Goal: Information Seeking & Learning: Learn about a topic

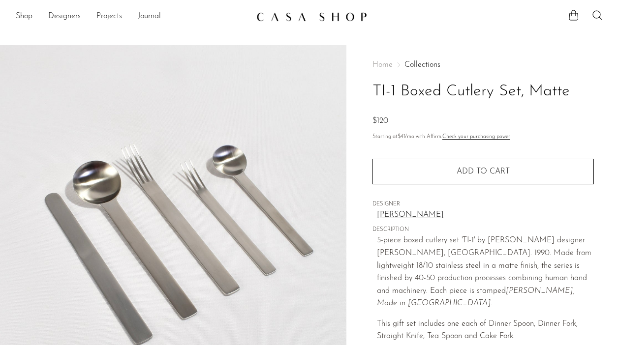
drag, startPoint x: 373, startPoint y: 92, endPoint x: 595, endPoint y: 95, distance: 221.8
click at [595, 95] on div "Home Collections TI-1 Boxed Cutlery Set, Matte $120 Starting at $41 /mo with Af…" at bounding box center [482, 276] width 272 height 463
copy h1 "TI-1 Boxed Cutlery Set, Matte"
click at [423, 214] on link "[PERSON_NAME]" at bounding box center [485, 215] width 217 height 13
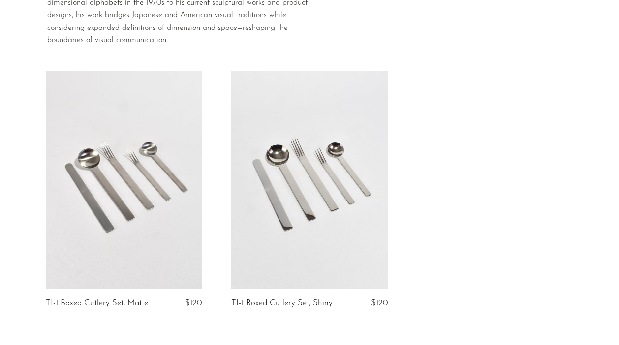
scroll to position [80, 0]
